Goal: Understand process/instructions: Learn how to perform a task or action

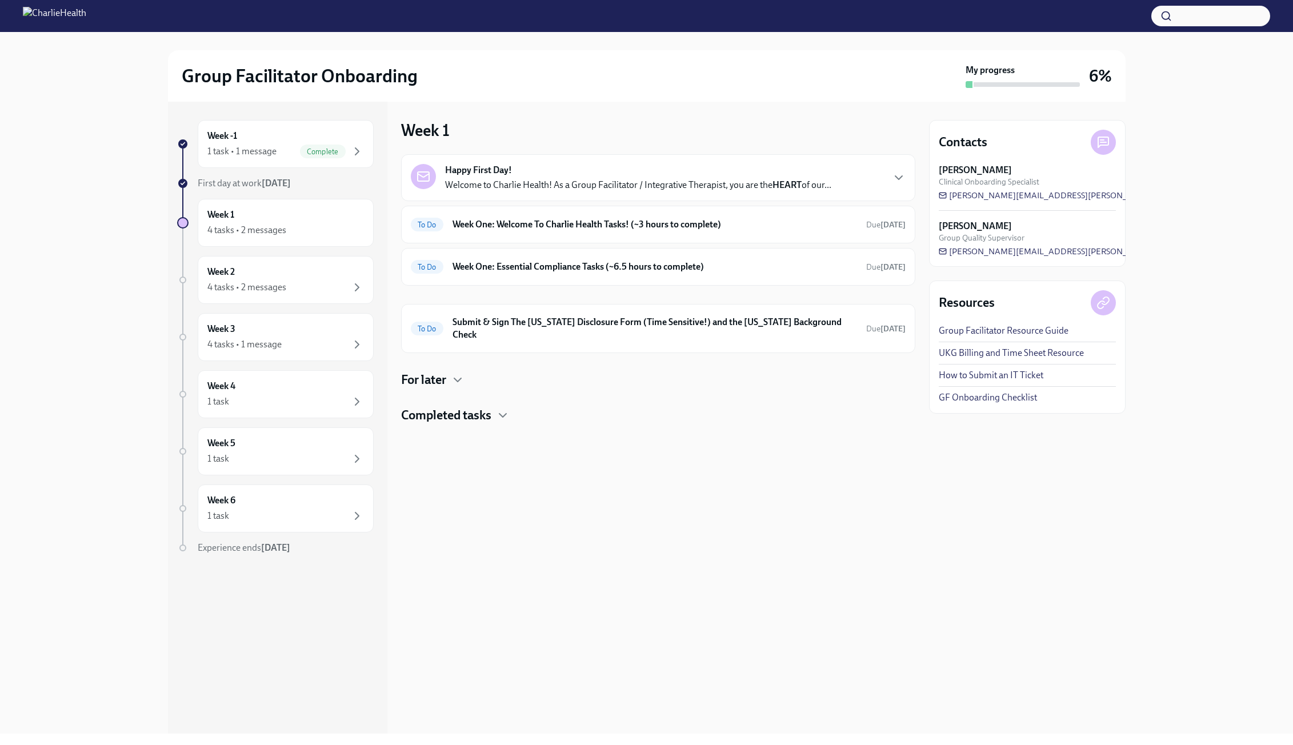
click at [480, 175] on strong "Happy First Day!" at bounding box center [478, 170] width 67 height 13
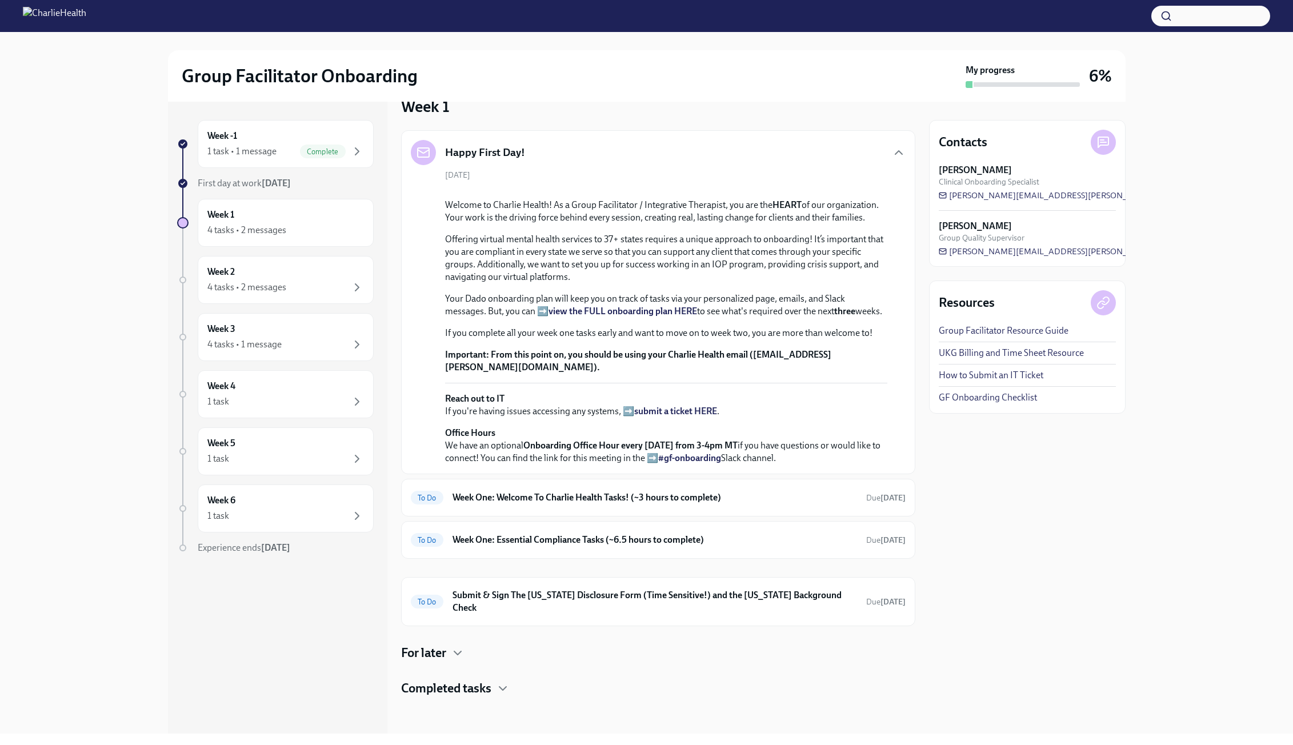
scroll to position [220, 0]
click at [657, 504] on h6 "Week One: Welcome To Charlie Health Tasks! (~3 hours to complete)" at bounding box center [654, 497] width 404 height 13
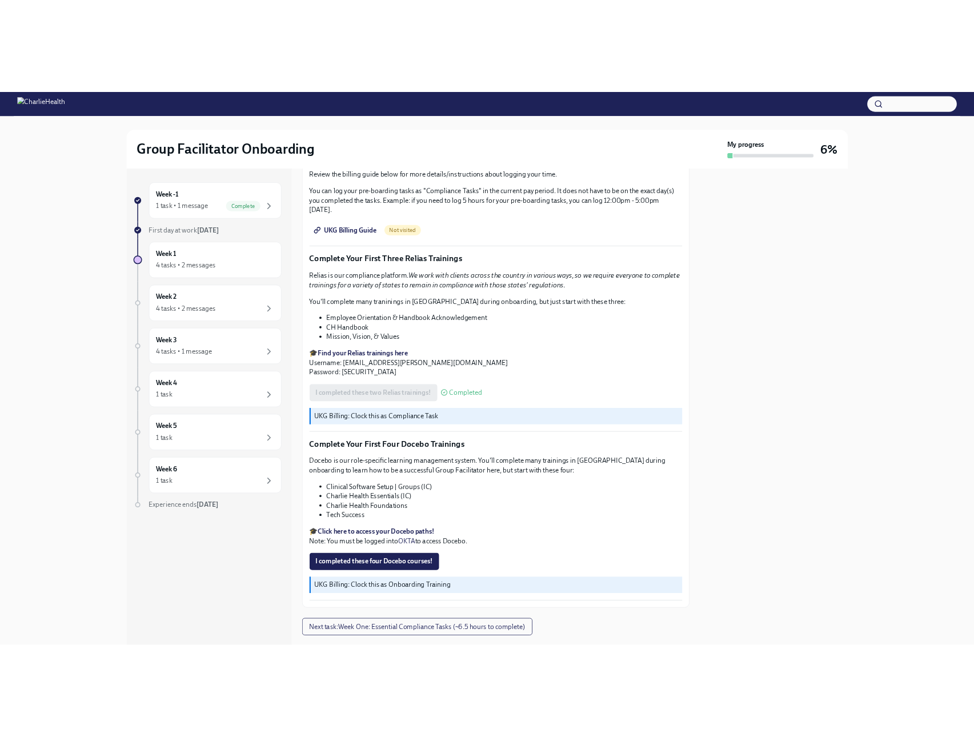
scroll to position [1310, 0]
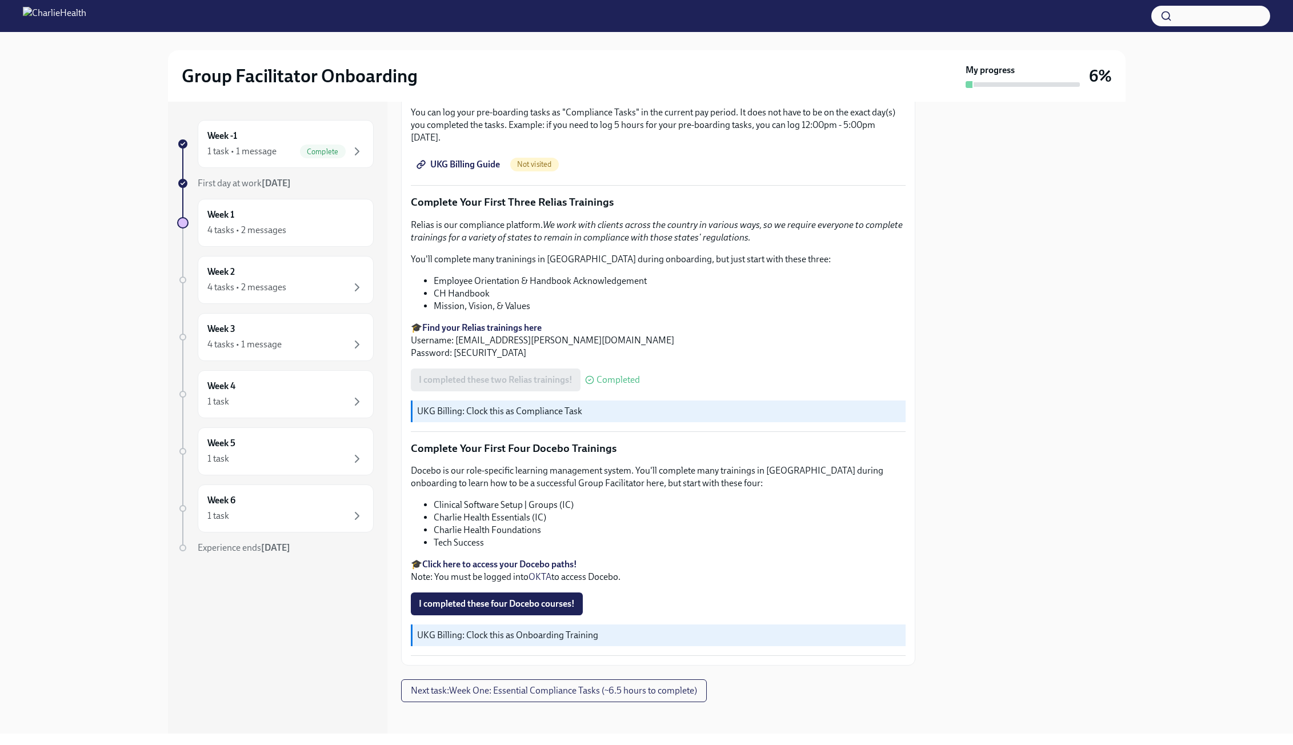
drag, startPoint x: 481, startPoint y: 600, endPoint x: 812, endPoint y: 561, distance: 333.6
click at [812, 561] on p "🎓 Click here to access your Docebo paths! Note: You must be logged into OKTA to…" at bounding box center [658, 570] width 495 height 25
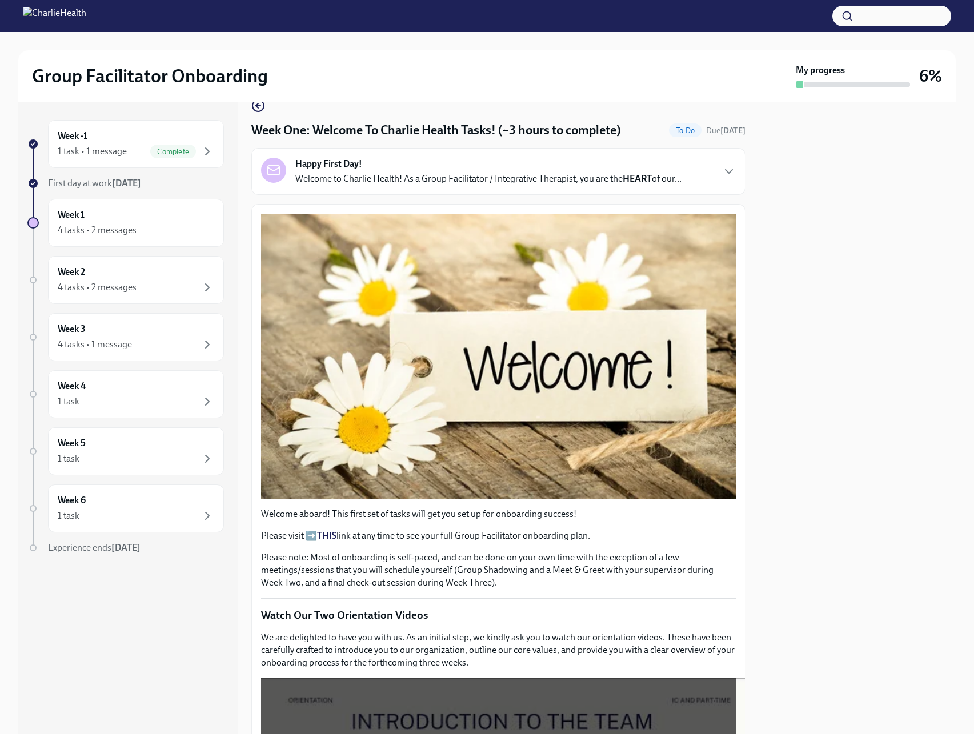
scroll to position [0, 0]
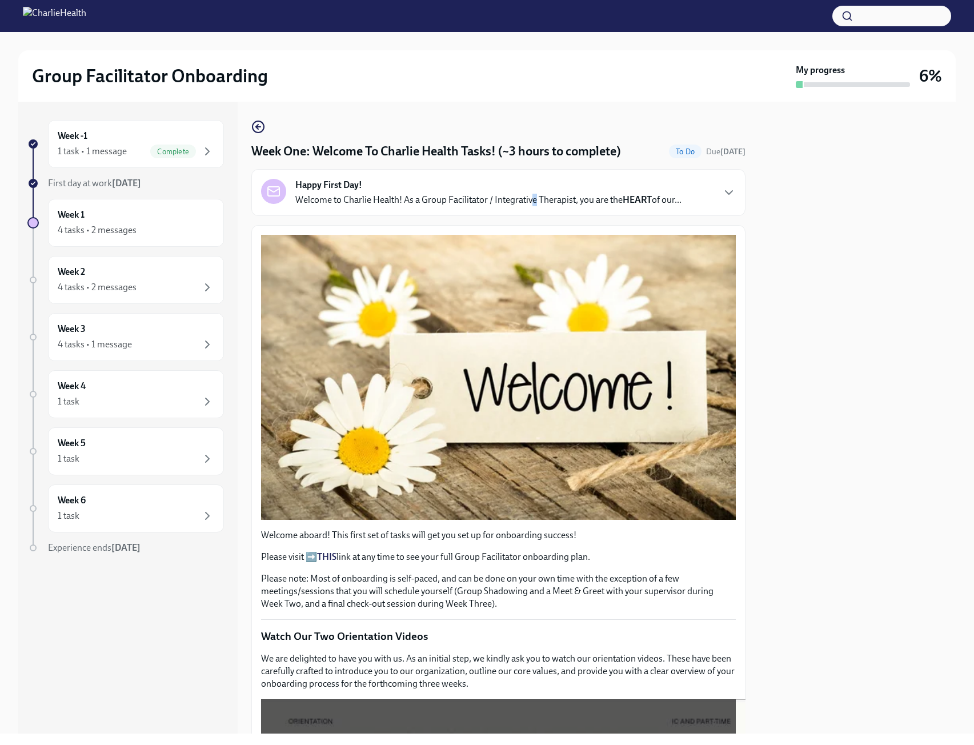
click at [534, 203] on p "Welcome to Charlie Health! As a Group Facilitator / Integrative Therapist, you …" at bounding box center [488, 200] width 386 height 13
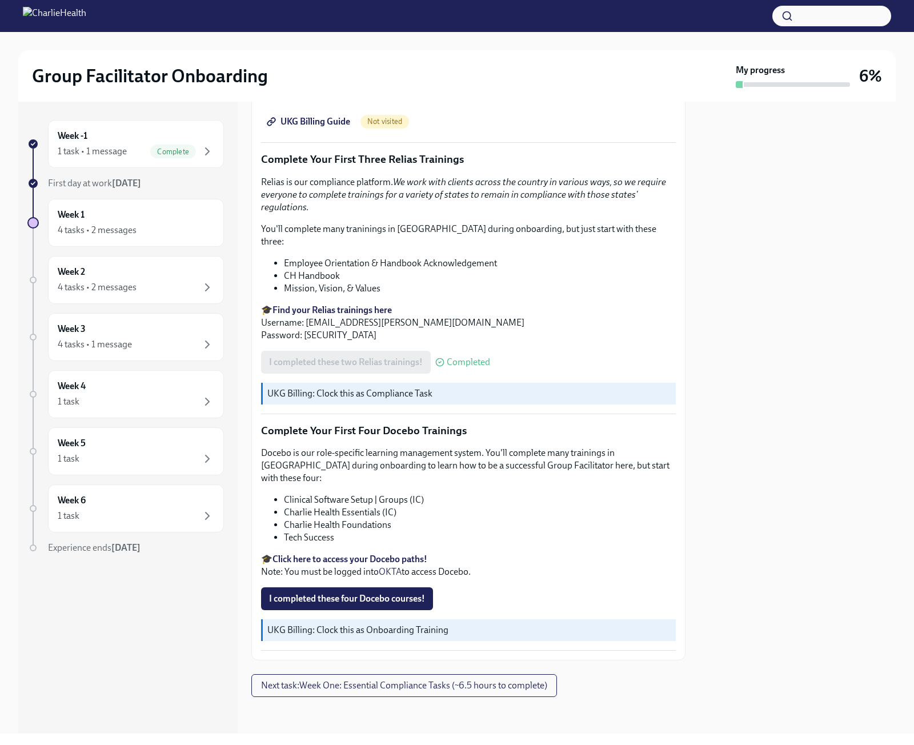
scroll to position [1822, 0]
click at [394, 594] on span "I completed these four Docebo courses!" at bounding box center [347, 598] width 156 height 11
click at [441, 684] on button "Next task : Week One: Essential Compliance Tasks (~6.5 hours to complete)" at bounding box center [404, 685] width 306 height 23
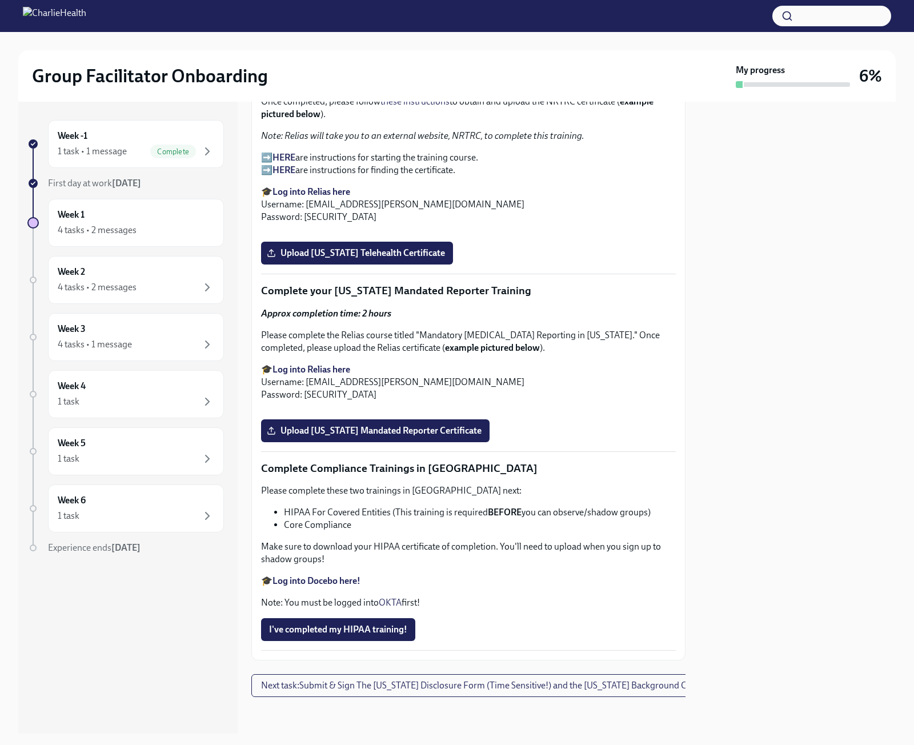
scroll to position [2926, 0]
click at [357, 683] on span "Next task : Submit & Sign The [US_STATE] Disclosure Form (Time Sensitive!) and …" at bounding box center [483, 685] width 444 height 11
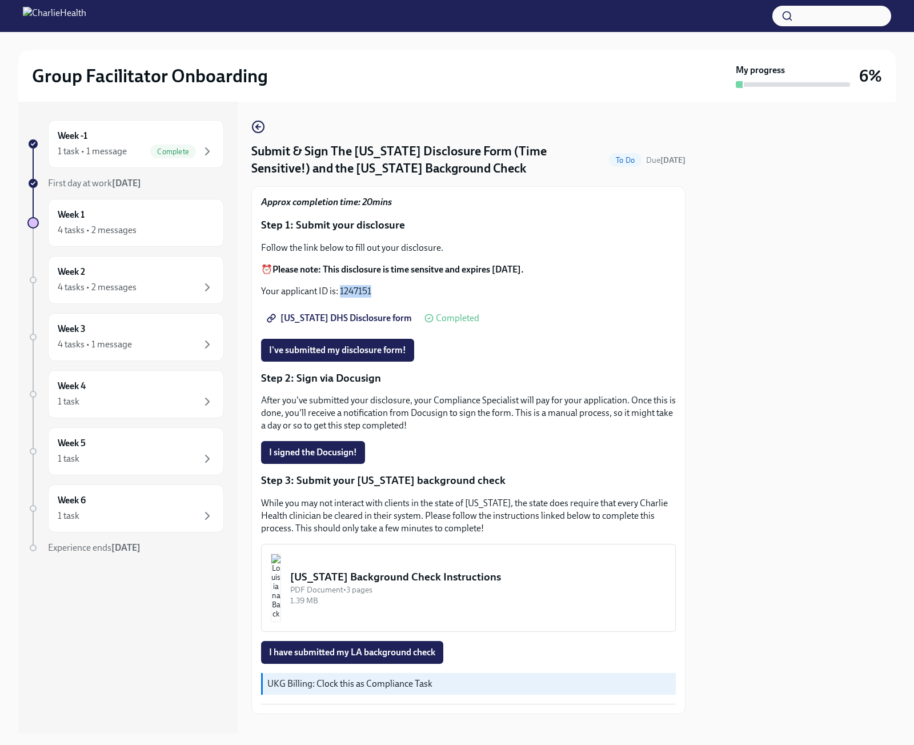
drag, startPoint x: 372, startPoint y: 291, endPoint x: 342, endPoint y: 290, distance: 30.9
click at [342, 290] on p "Your applicant ID is: 1247151" at bounding box center [468, 291] width 415 height 13
copy p "1247151"
click at [778, 320] on div at bounding box center [797, 418] width 197 height 632
click at [596, 371] on p "Step 2: Sign via Docusign" at bounding box center [468, 378] width 415 height 15
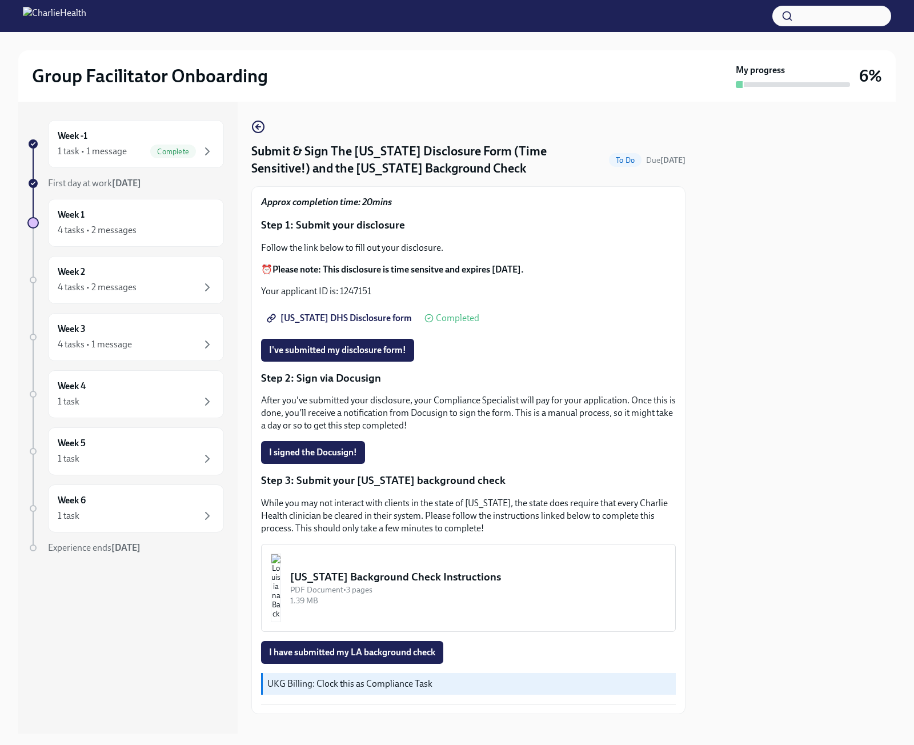
drag, startPoint x: 343, startPoint y: 320, endPoint x: 527, endPoint y: 338, distance: 185.4
click at [527, 339] on div "I've submitted my disclosure form!" at bounding box center [468, 350] width 415 height 23
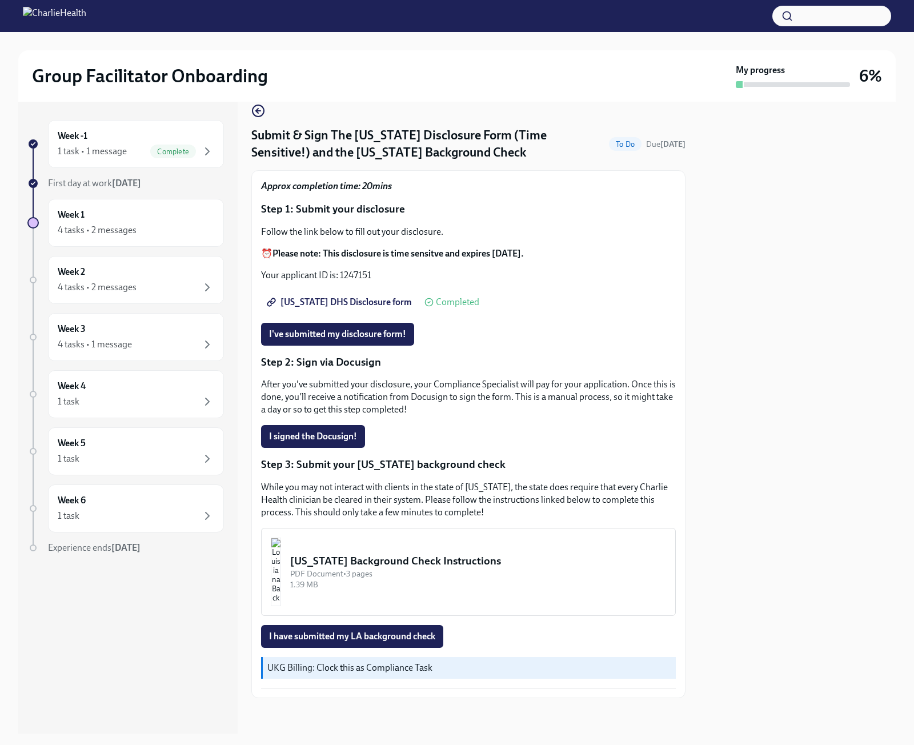
scroll to position [17, 0]
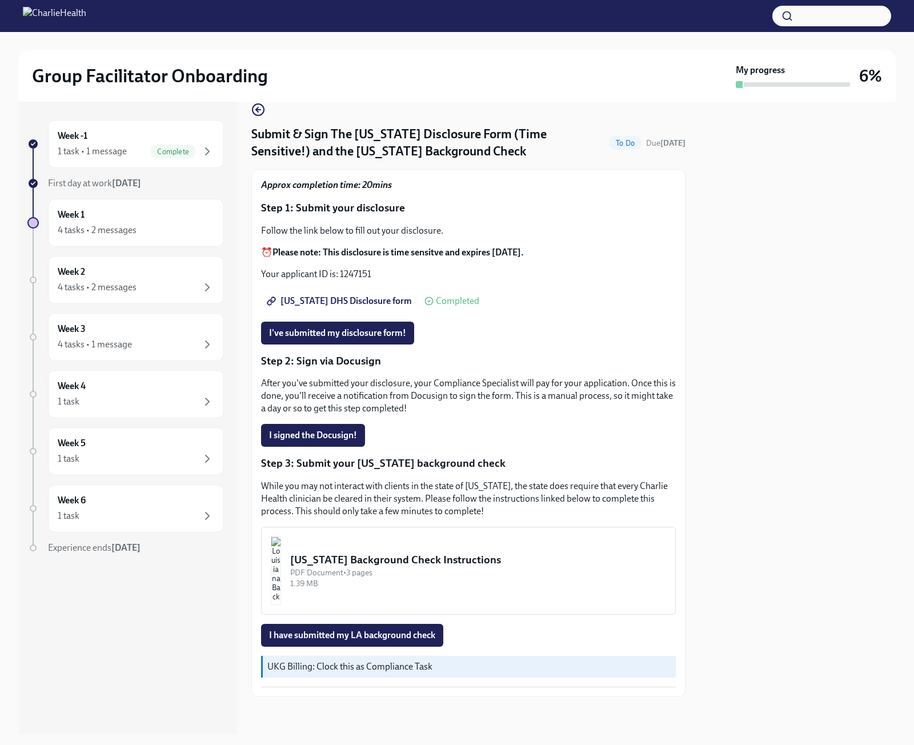
drag, startPoint x: 362, startPoint y: 329, endPoint x: 517, endPoint y: 292, distance: 159.1
click at [517, 292] on div "[US_STATE] DHS Disclosure form Completed" at bounding box center [468, 301] width 415 height 23
click at [338, 327] on span "I've submitted my disclosure form!" at bounding box center [337, 332] width 137 height 11
click at [507, 392] on p "After you've submitted your disclosure, your Compliance Specialist will pay for…" at bounding box center [468, 396] width 415 height 38
drag, startPoint x: 404, startPoint y: 556, endPoint x: 636, endPoint y: 482, distance: 244.1
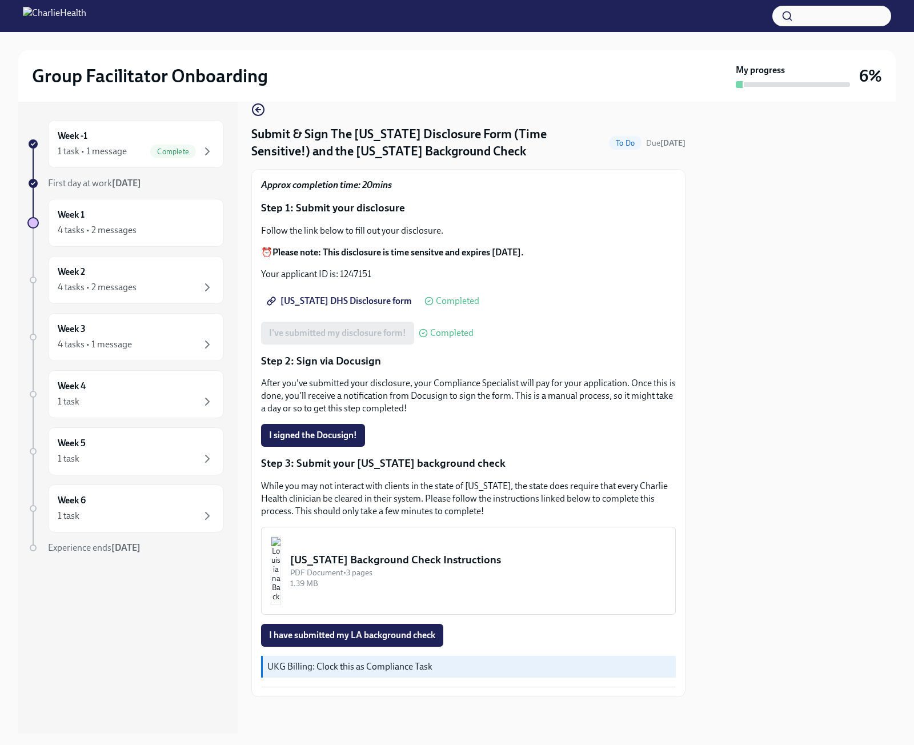
click at [636, 482] on p "While you may not interact with clients in the state of [US_STATE], the state d…" at bounding box center [468, 499] width 415 height 38
click at [427, 547] on button "[US_STATE] Background Check Instructions PDF Document • 3 pages 1.39 MB" at bounding box center [468, 571] width 415 height 88
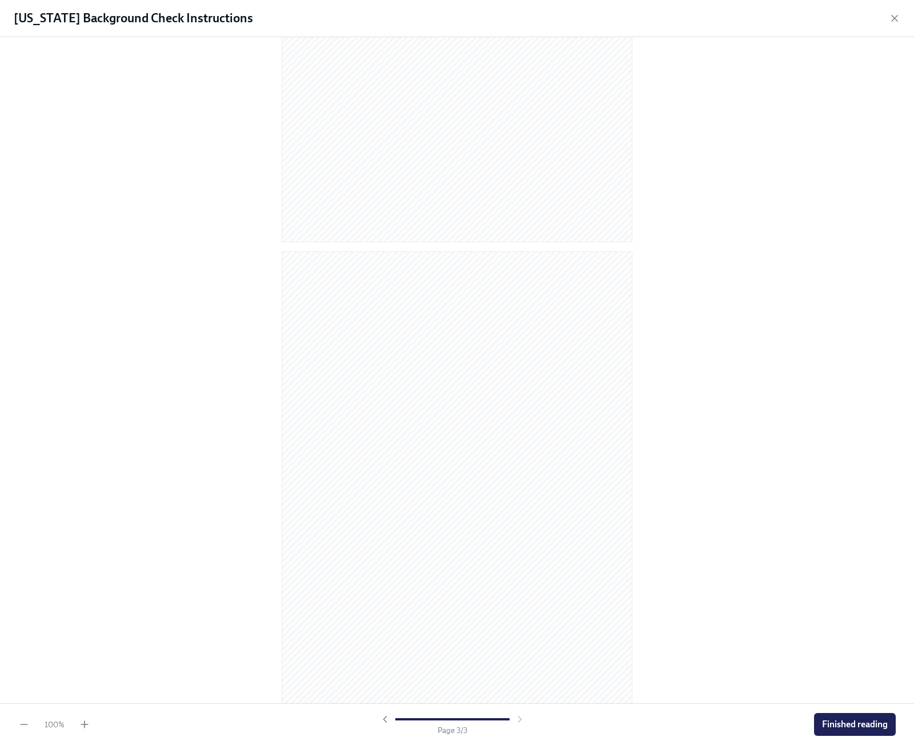
scroll to position [731, 0]
click at [849, 723] on span "Finished reading" at bounding box center [855, 724] width 66 height 11
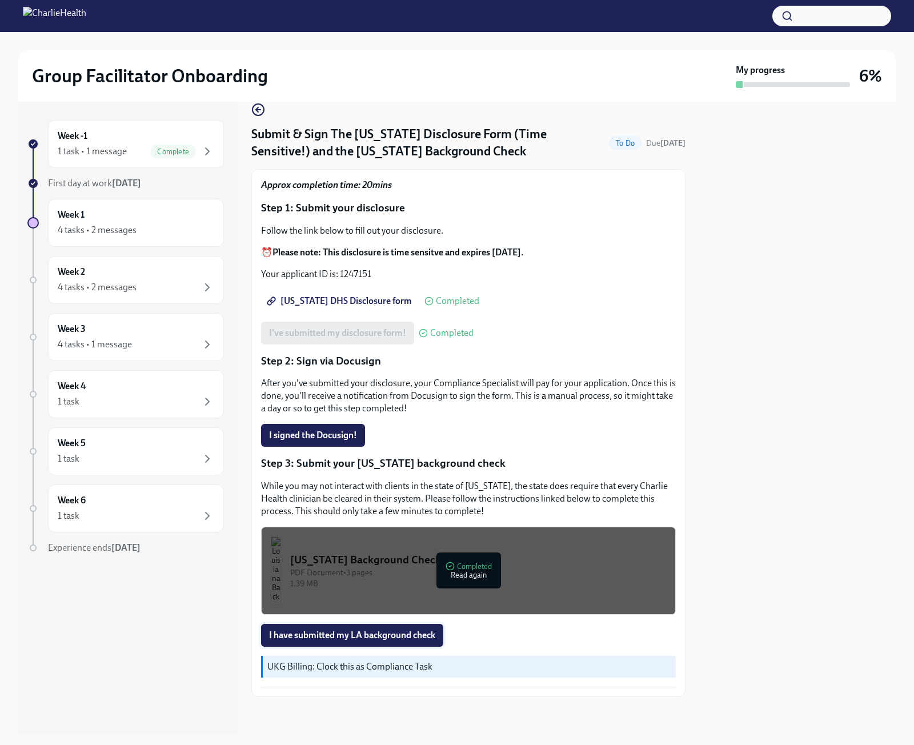
click at [376, 641] on button "I have submitted my LA background check" at bounding box center [352, 635] width 182 height 23
click at [255, 107] on icon "button" at bounding box center [258, 110] width 14 height 14
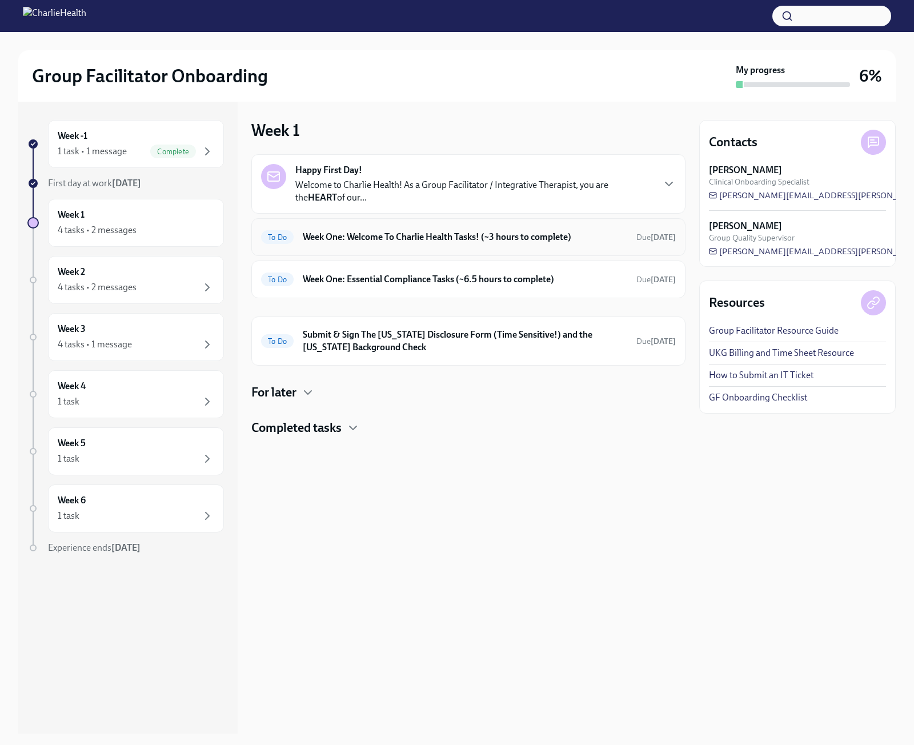
click at [374, 233] on h6 "Week One: Welcome To Charlie Health Tasks! (~3 hours to complete)" at bounding box center [465, 237] width 324 height 13
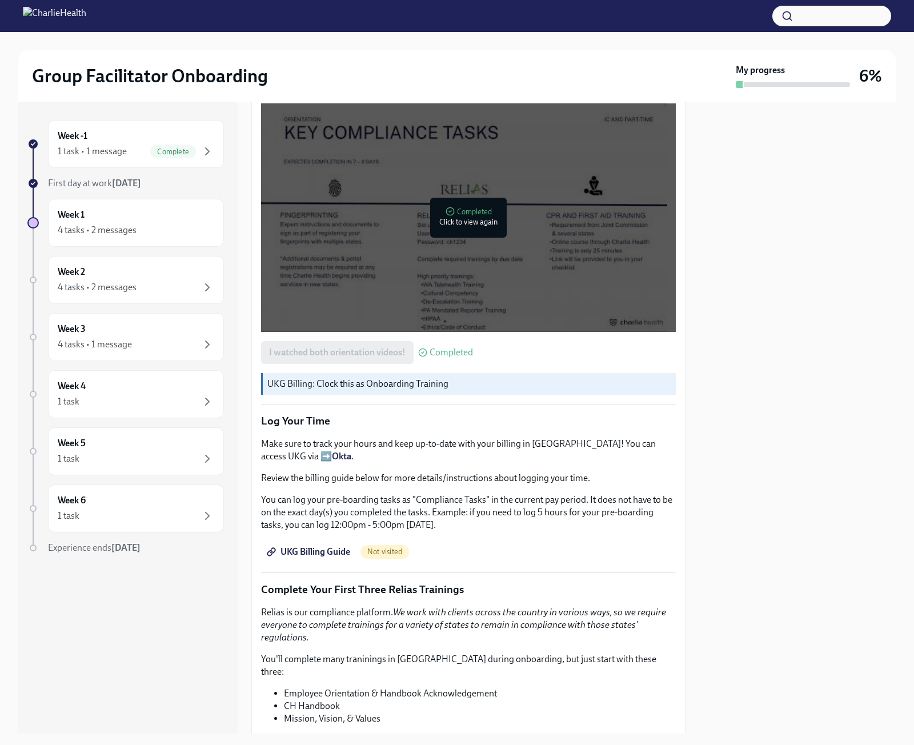
scroll to position [1227, 0]
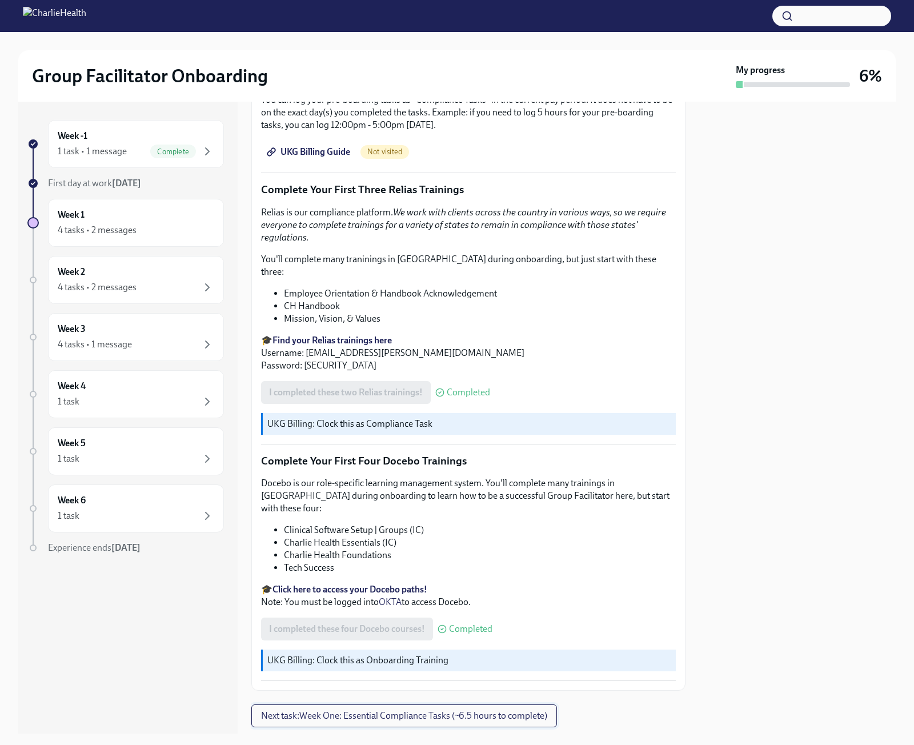
click at [479, 710] on span "Next task : Week One: Essential Compliance Tasks (~6.5 hours to complete)" at bounding box center [404, 715] width 286 height 11
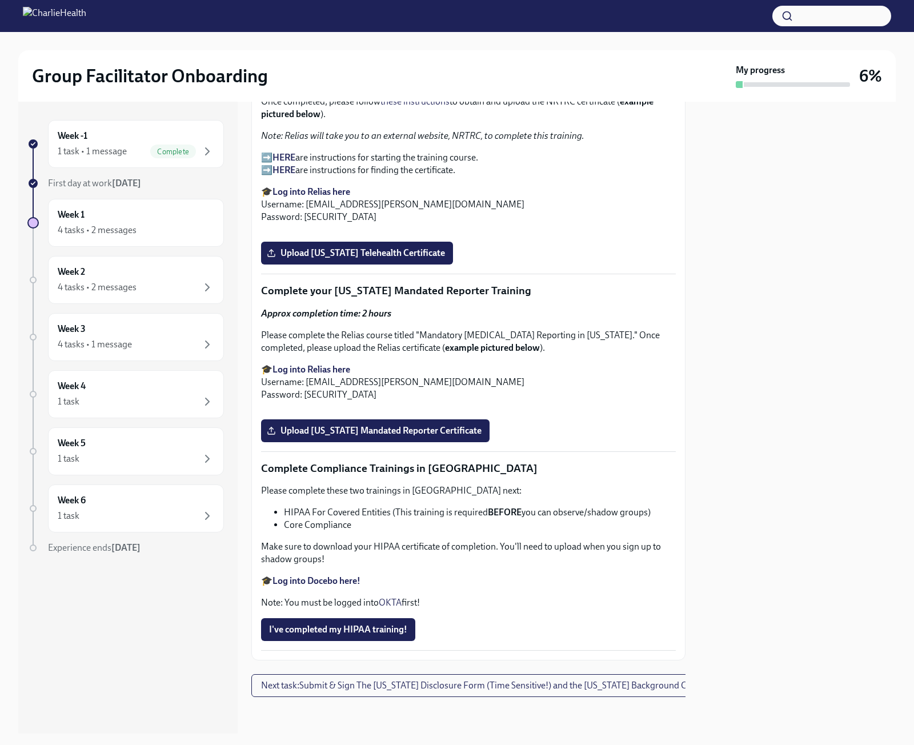
scroll to position [2430, 0]
